Goal: Information Seeking & Learning: Learn about a topic

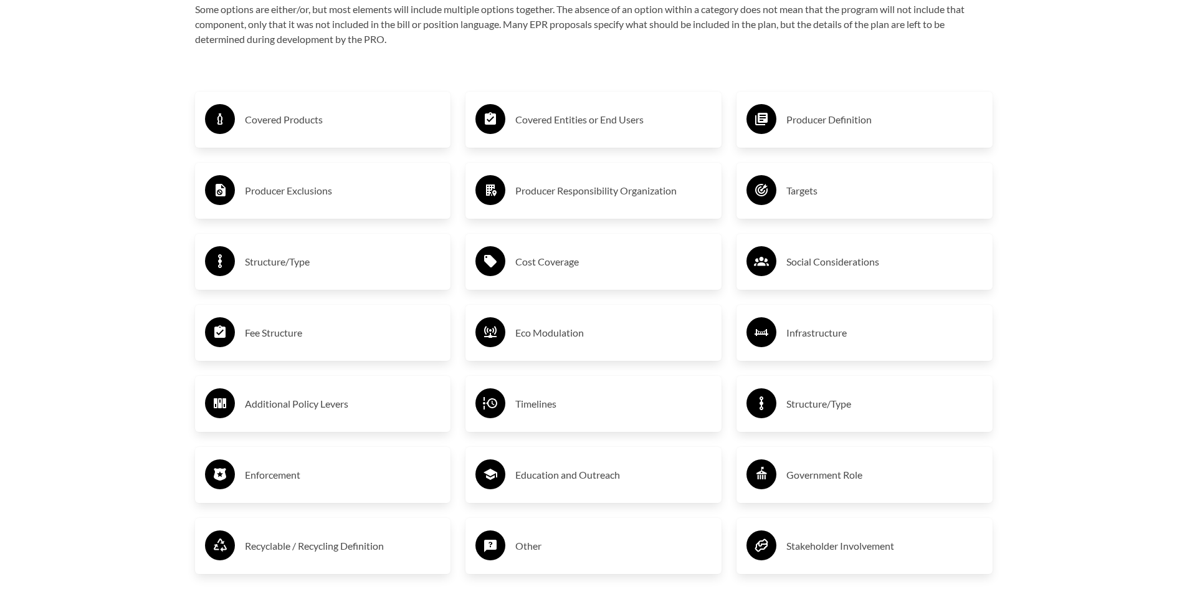
scroll to position [2602, 0]
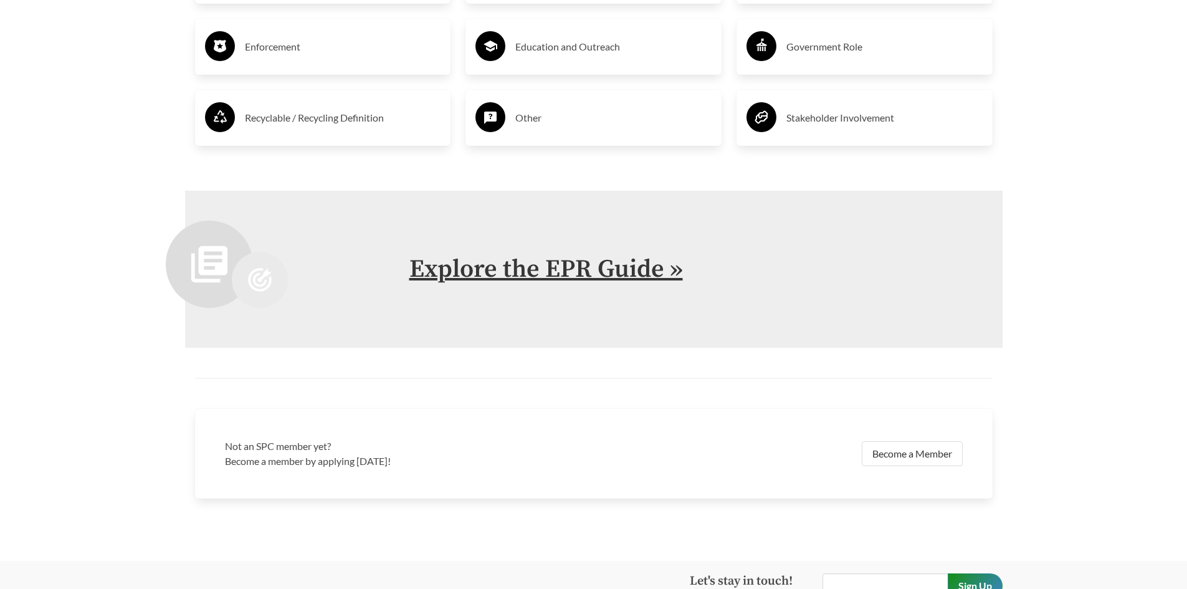
click at [538, 283] on link "Explore the EPR Guide »" at bounding box center [546, 269] width 274 height 31
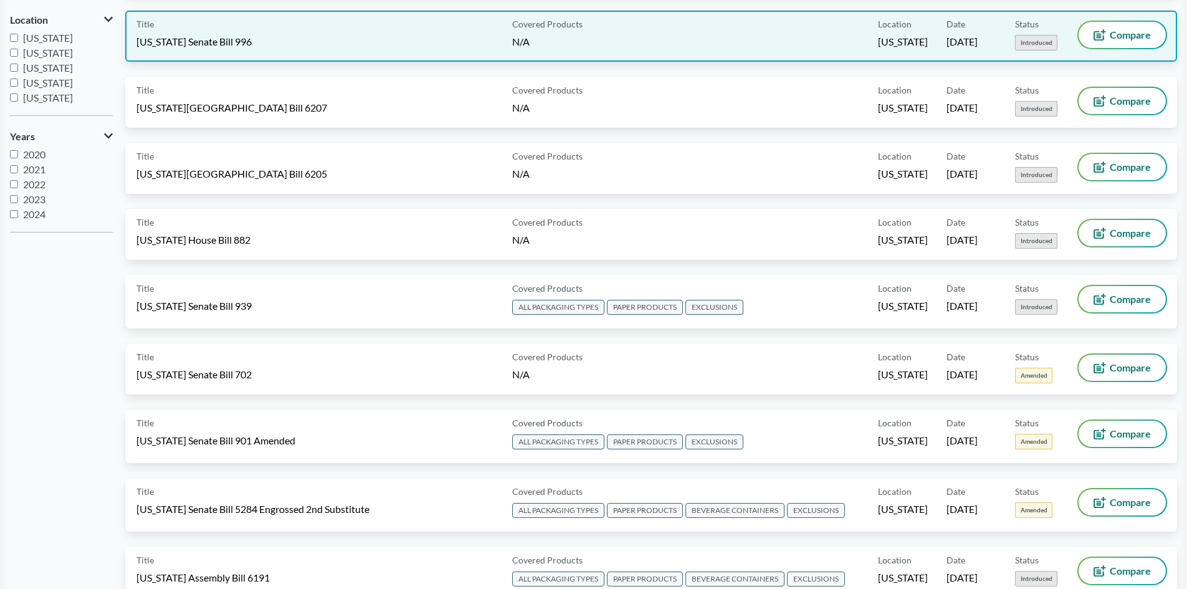
scroll to position [312, 0]
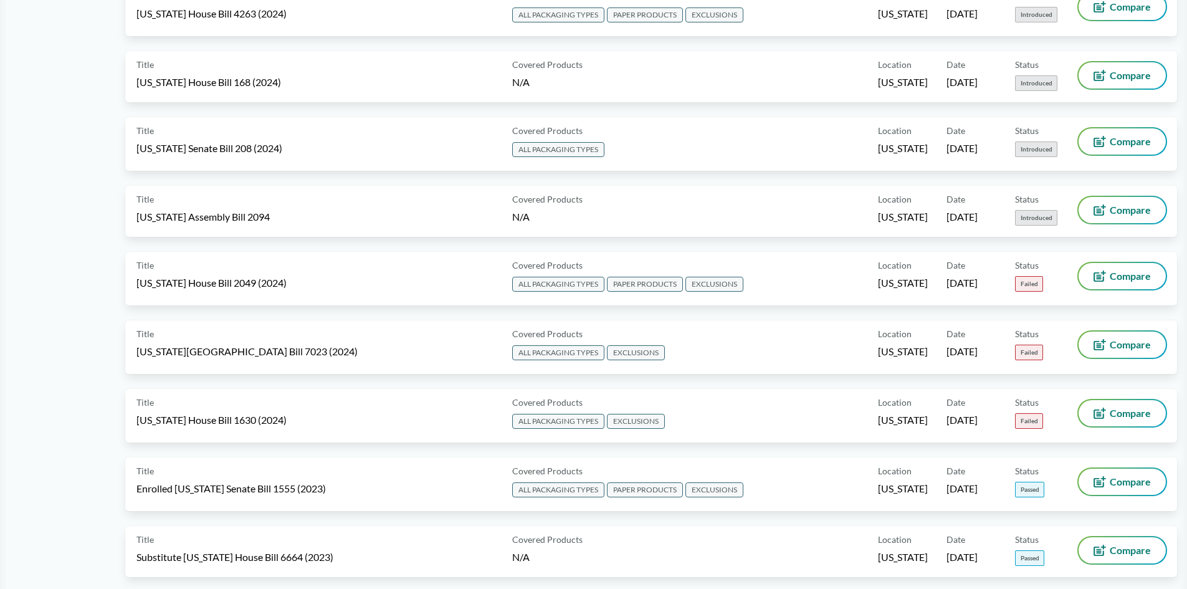
drag, startPoint x: 95, startPoint y: 452, endPoint x: 69, endPoint y: 287, distance: 167.2
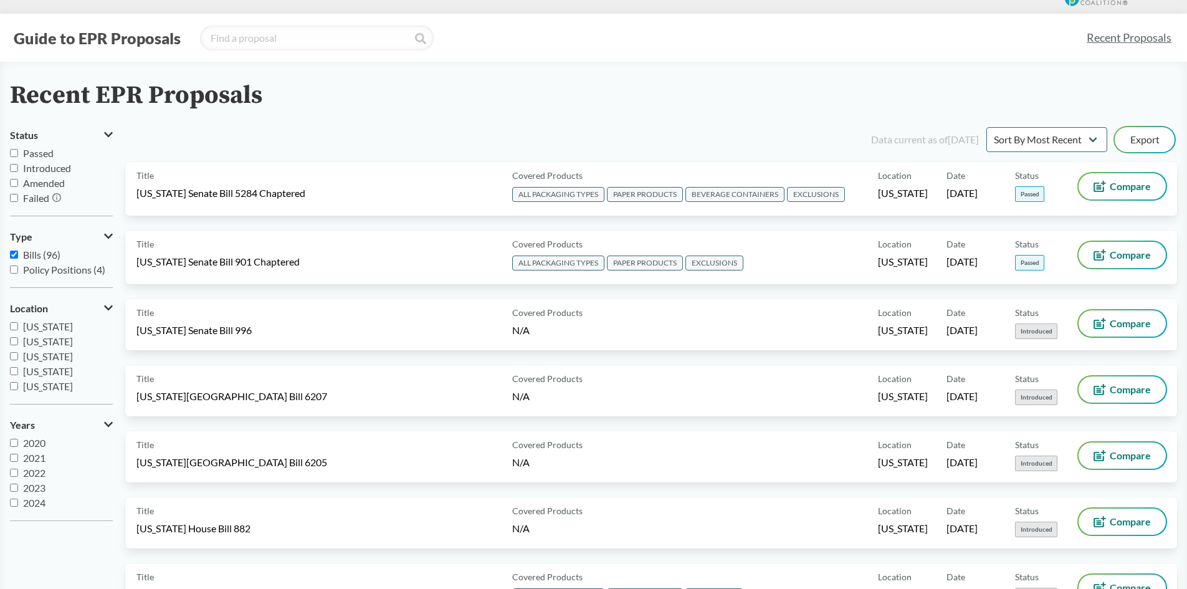
scroll to position [0, 0]
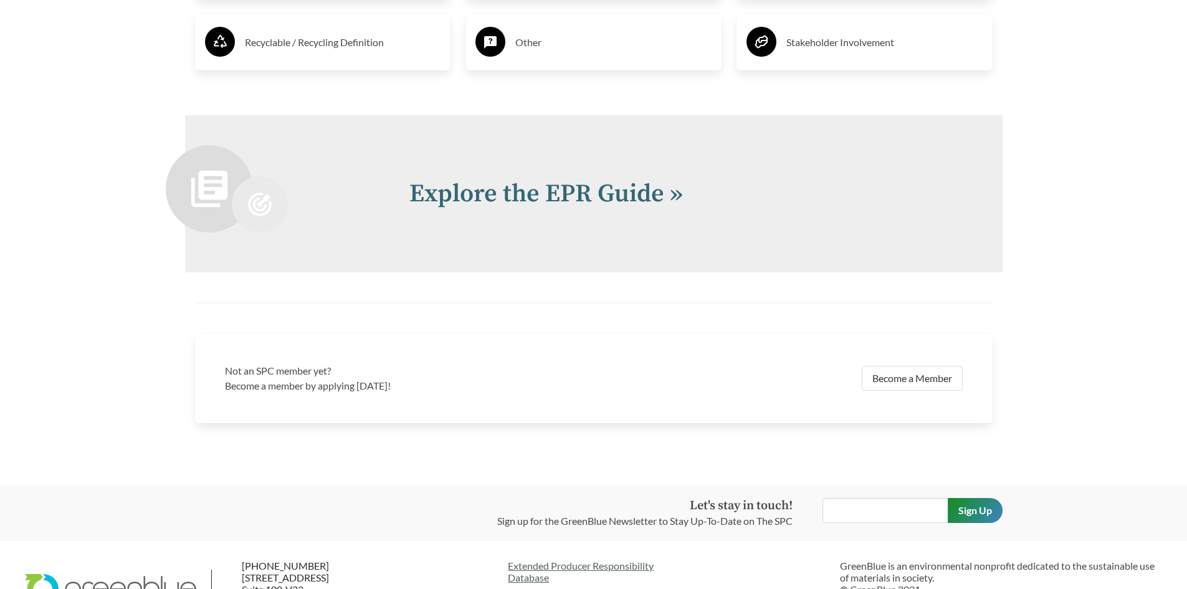
scroll to position [2729, 0]
